Goal: Task Accomplishment & Management: Use online tool/utility

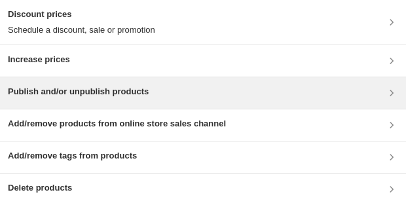
click at [162, 86] on div "Publish and/or unpublish products" at bounding box center [203, 93] width 390 height 16
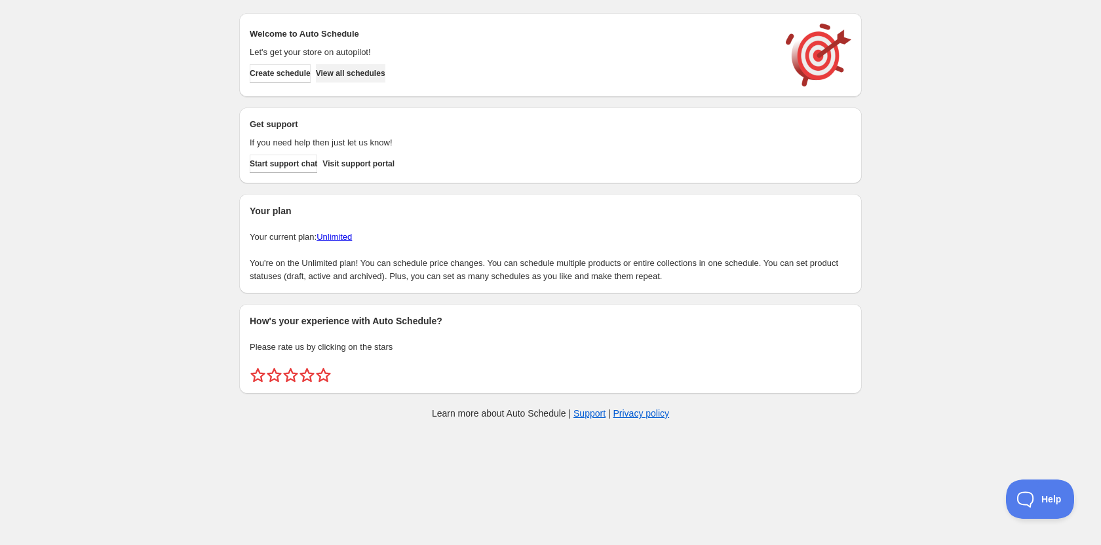
click at [382, 78] on span "View all schedules" at bounding box center [350, 73] width 69 height 10
click at [375, 79] on button "View all schedules" at bounding box center [350, 73] width 69 height 18
click at [364, 68] on span "View all schedules" at bounding box center [350, 73] width 69 height 10
